Goal: Task Accomplishment & Management: Manage account settings

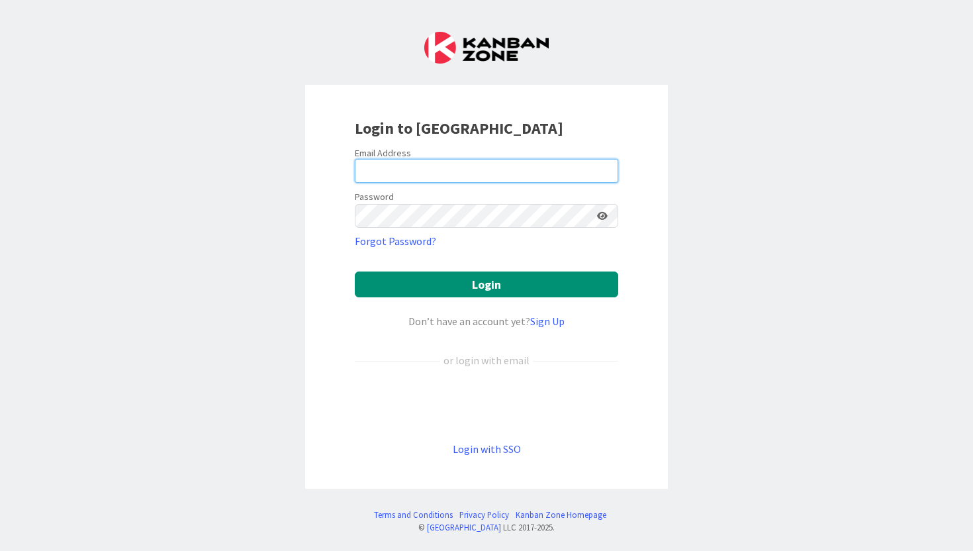
click at [401, 165] on input "email" at bounding box center [487, 171] width 264 height 24
type input "niki.miller@knoxschools.org"
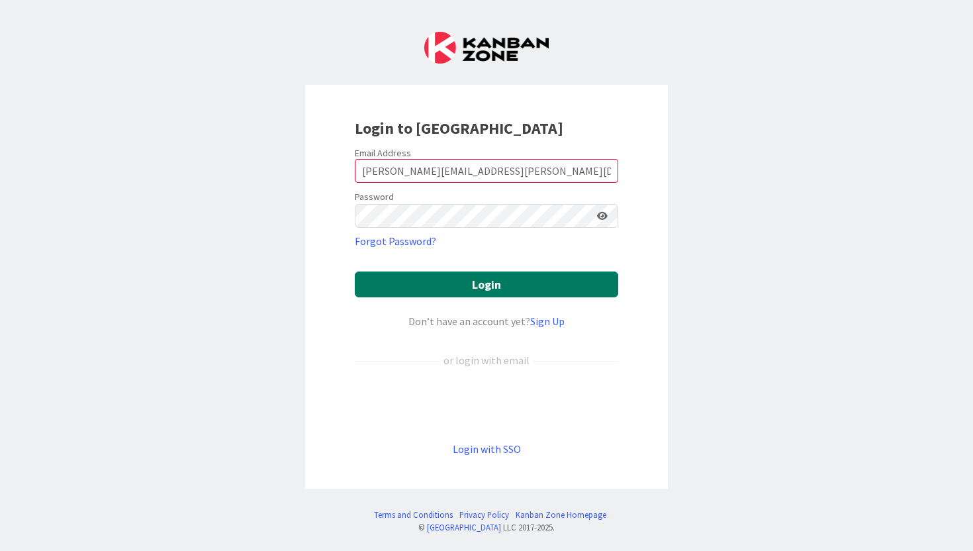
click at [473, 294] on button "Login" at bounding box center [487, 284] width 264 height 26
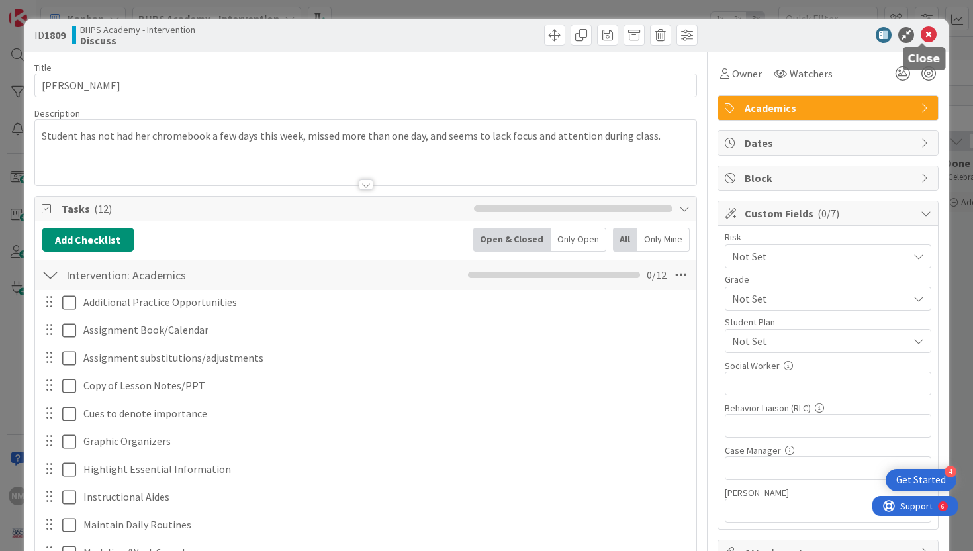
click at [928, 33] on icon at bounding box center [929, 35] width 16 height 16
click at [926, 37] on icon at bounding box center [929, 35] width 16 height 16
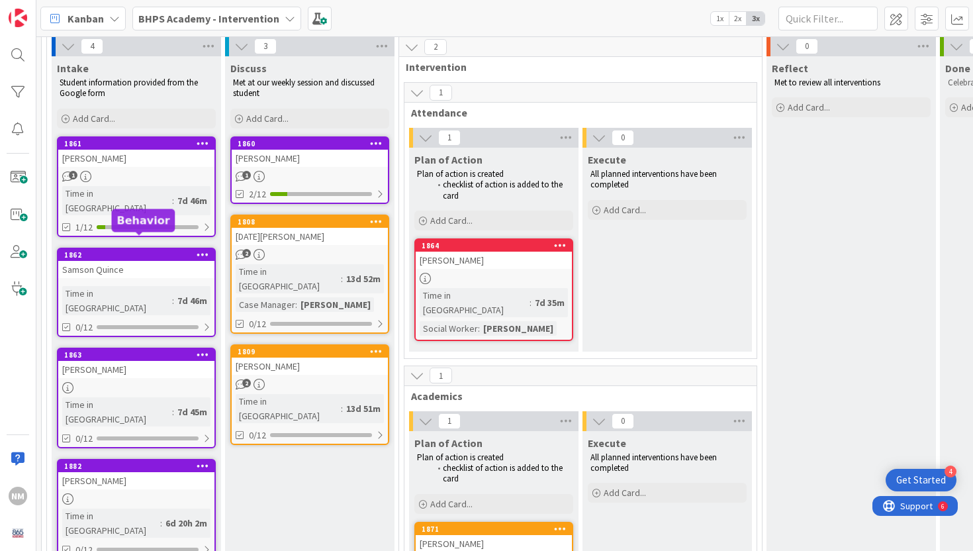
scroll to position [94, 0]
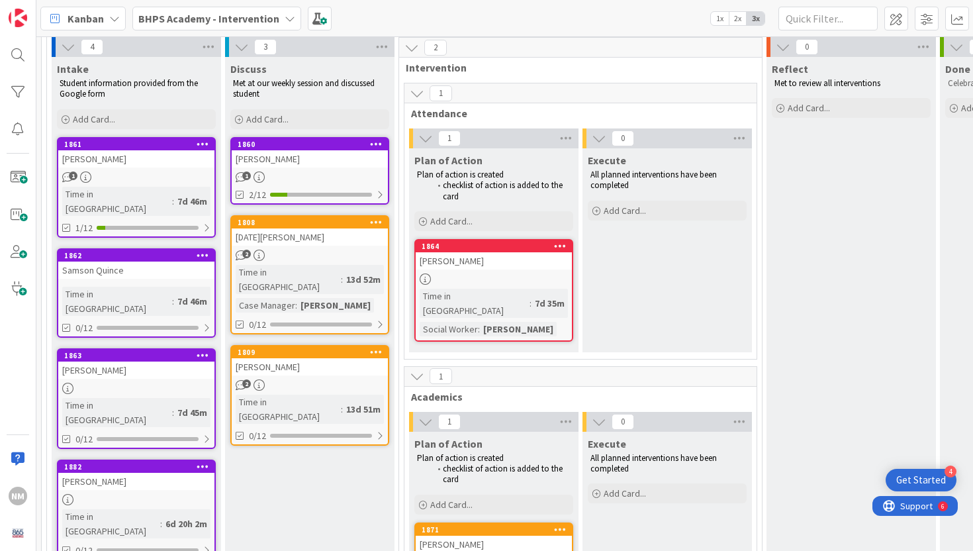
click at [205, 461] on icon at bounding box center [203, 465] width 13 height 9
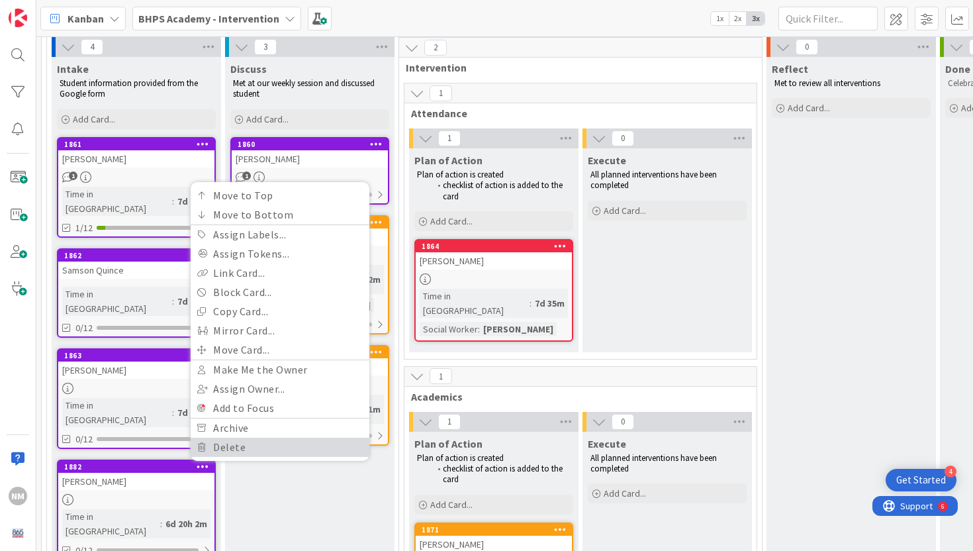
click at [224, 438] on link "Delete" at bounding box center [280, 447] width 179 height 19
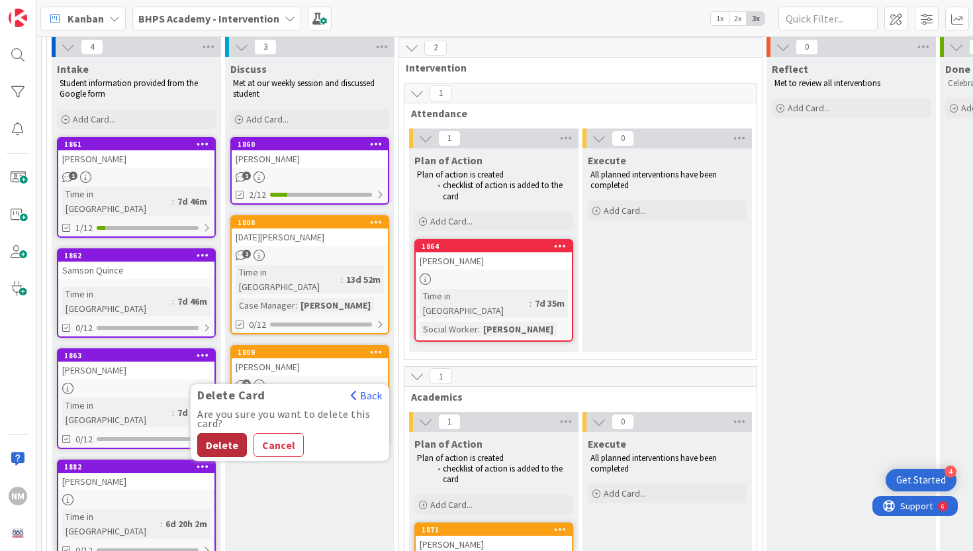
click at [226, 433] on button "Delete" at bounding box center [222, 445] width 50 height 24
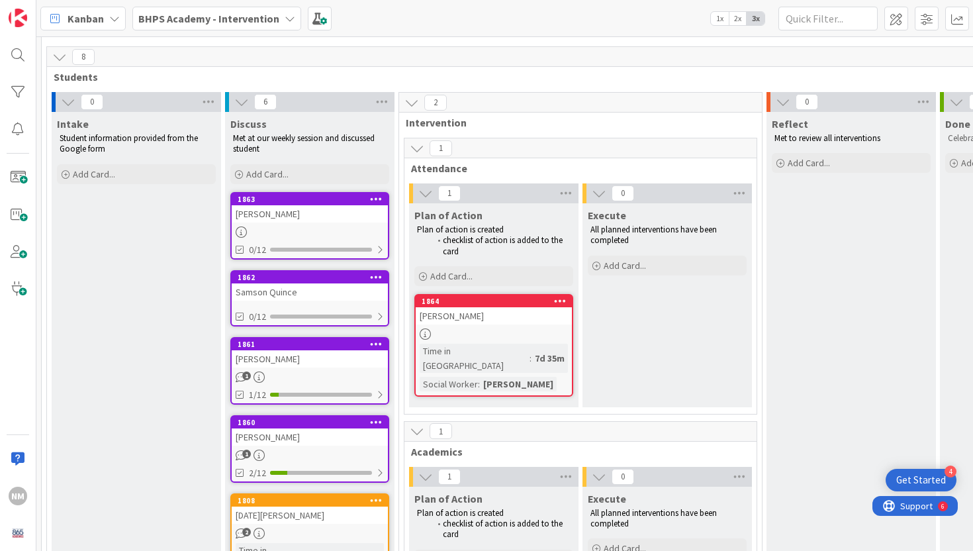
scroll to position [40, 0]
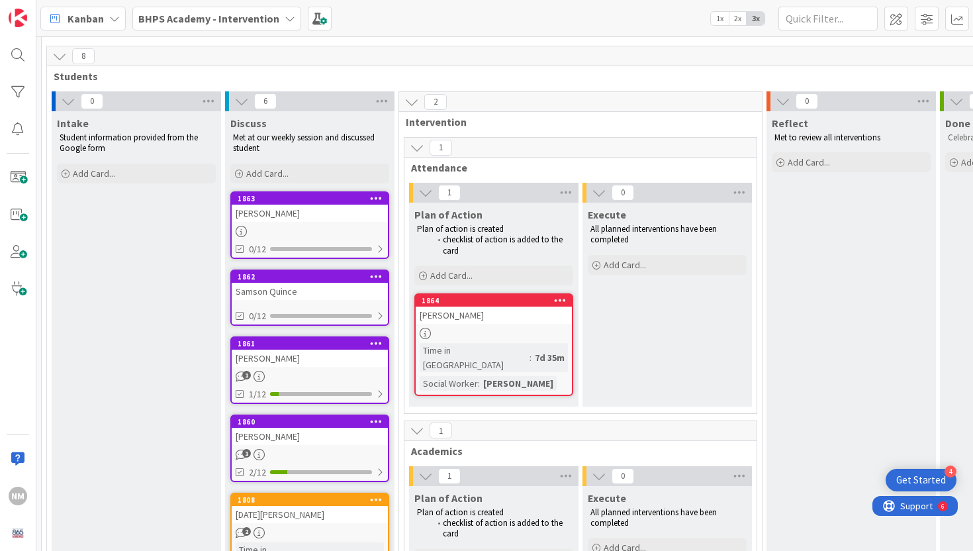
drag, startPoint x: 148, startPoint y: 210, endPoint x: 342, endPoint y: 17, distance: 273.4
